Goal: Navigation & Orientation: Locate item on page

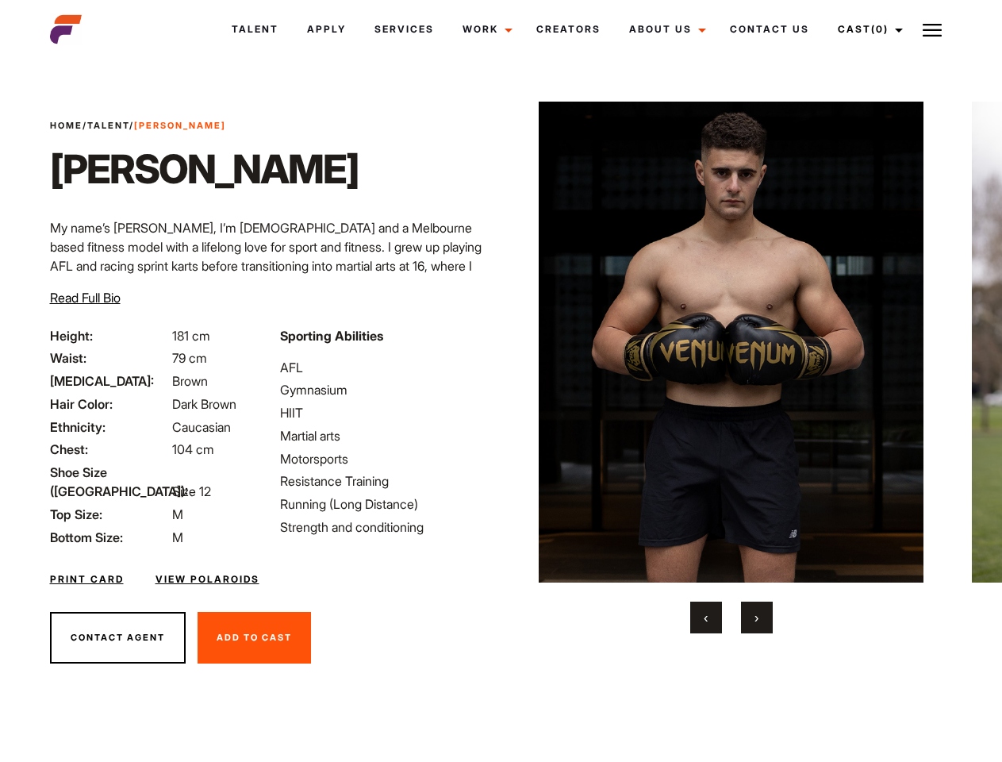
click at [866, 29] on link "Cast (0)" at bounding box center [868, 29] width 89 height 43
click at [932, 29] on img at bounding box center [932, 30] width 19 height 19
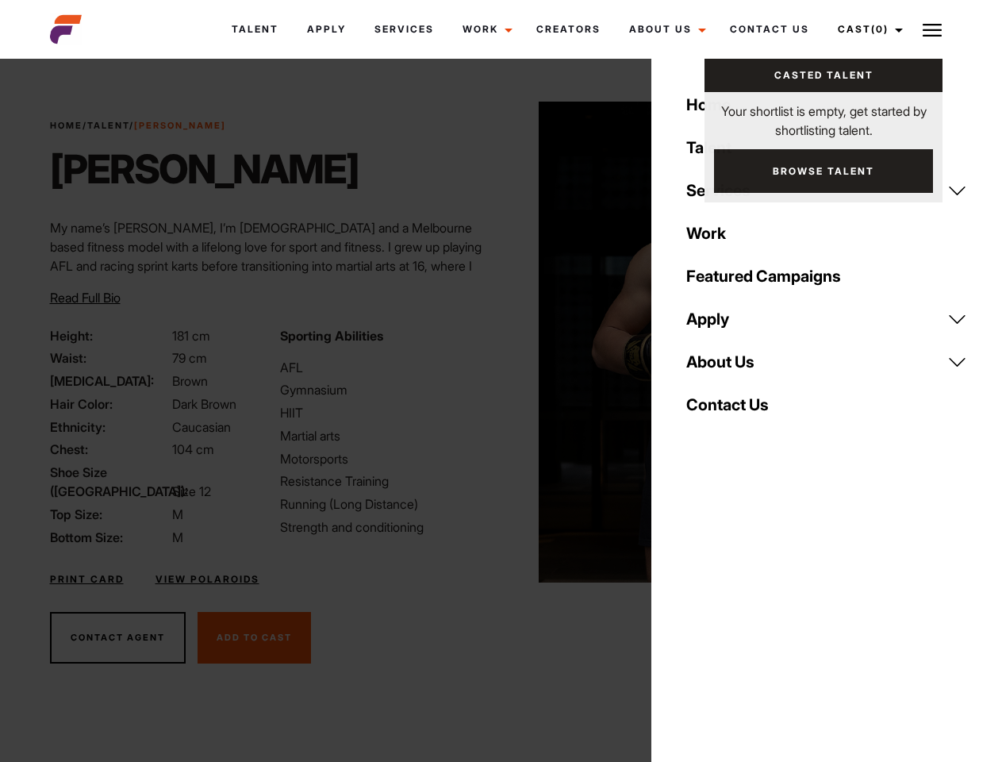
click at [731, 367] on img at bounding box center [731, 342] width 385 height 481
click at [501, 342] on div "Sporting Abilities AFL Gymnasium HIIT Martial arts Motorsports Resistance Train…" at bounding box center [386, 436] width 230 height 221
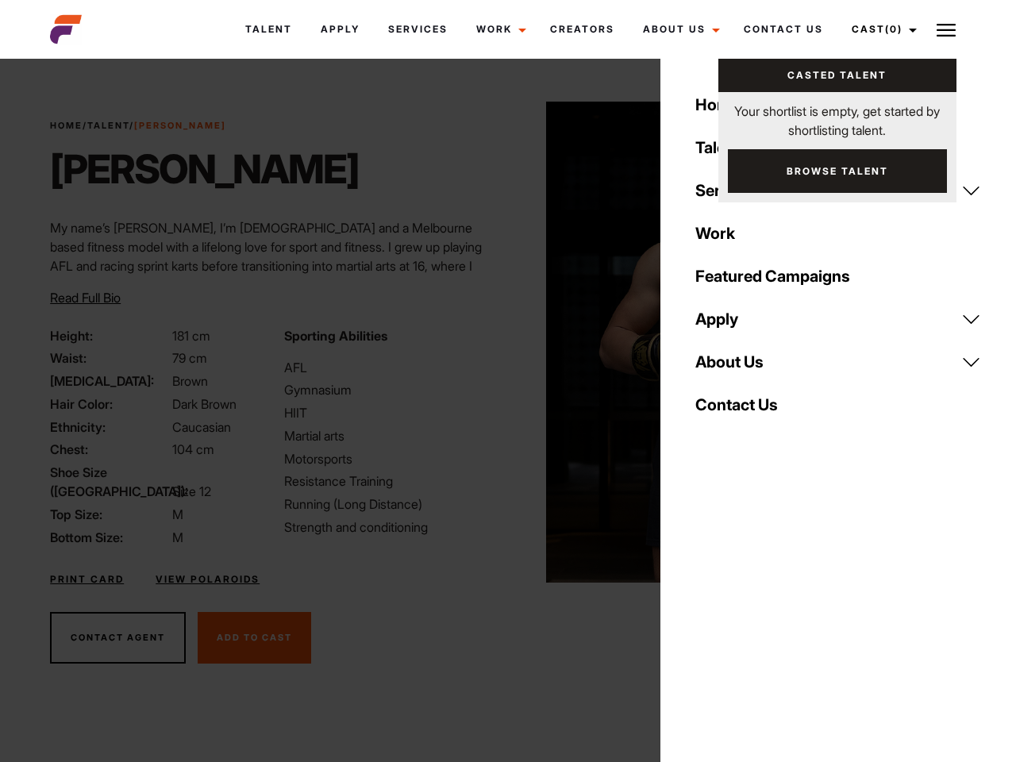
click at [706, 617] on button "‹" at bounding box center [716, 617] width 32 height 32
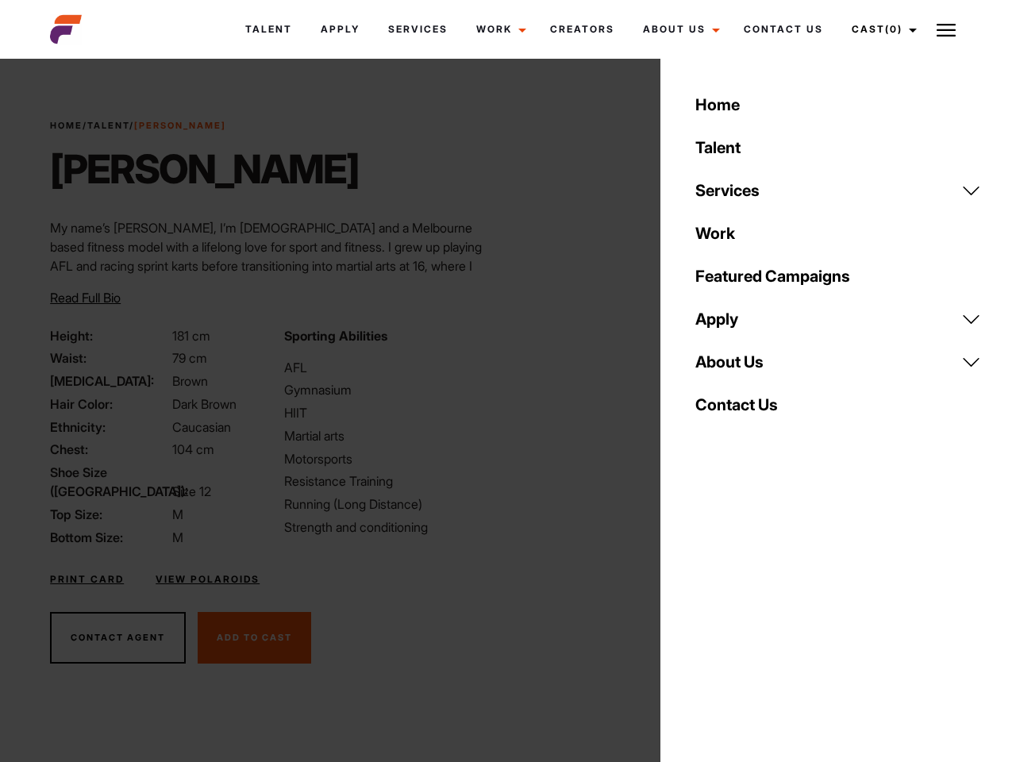
click at [757, 617] on button "›" at bounding box center [767, 617] width 32 height 32
